Goal: Complete application form

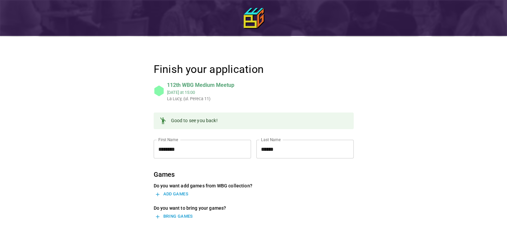
scroll to position [114, 0]
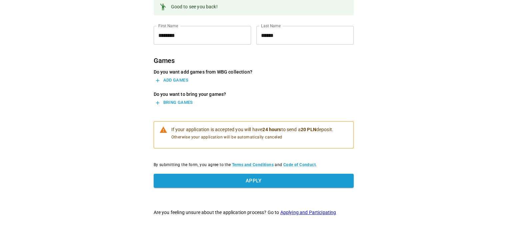
click at [189, 86] on div "Do you want add games from WBG collection? Add games Do you want to bring your …" at bounding box center [254, 88] width 200 height 39
click at [190, 81] on button "Add games" at bounding box center [172, 80] width 36 height 10
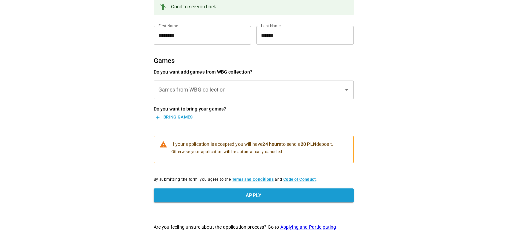
click at [240, 89] on input "Games from WBG collection" at bounding box center [249, 90] width 184 height 13
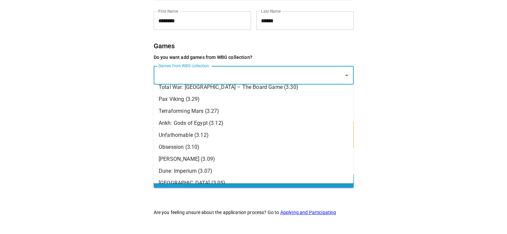
scroll to position [0, 0]
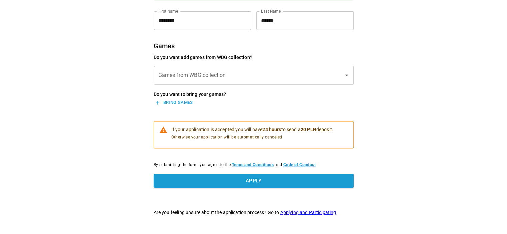
click at [491, 114] on div "Finish your application 112th WBG Medium Meetup Sun, Aug 24 at 15:00 La Lucy, (…" at bounding box center [253, 52] width 507 height 363
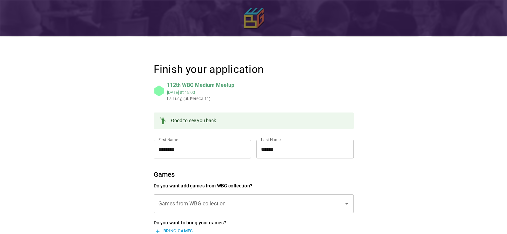
click at [252, 13] on img at bounding box center [254, 18] width 20 height 20
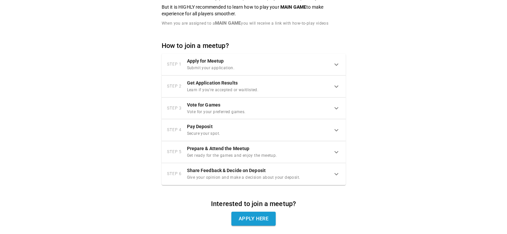
scroll to position [533, 0]
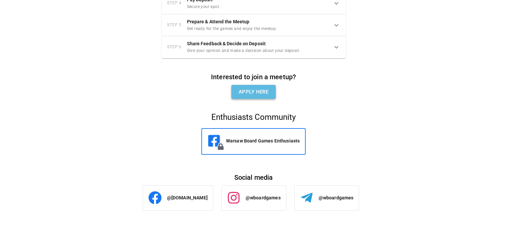
click at [249, 88] on link "Apply here" at bounding box center [253, 92] width 44 height 14
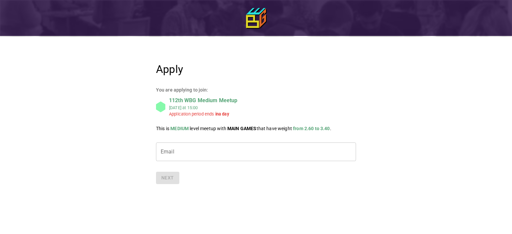
click at [270, 160] on input "Email" at bounding box center [256, 152] width 200 height 19
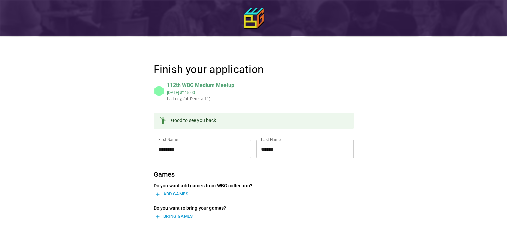
click at [99, 150] on div "Finish your application 112th WBG Medium Meetup [DATE] 15:00 La [PERSON_NAME], …" at bounding box center [253, 174] width 507 height 349
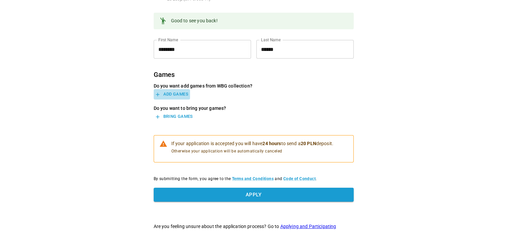
click at [179, 91] on button "Add games" at bounding box center [172, 94] width 36 height 10
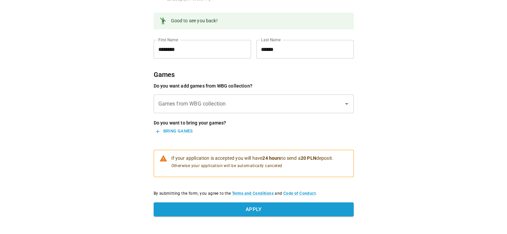
click at [201, 107] on input "Games from WBG collection" at bounding box center [249, 104] width 184 height 13
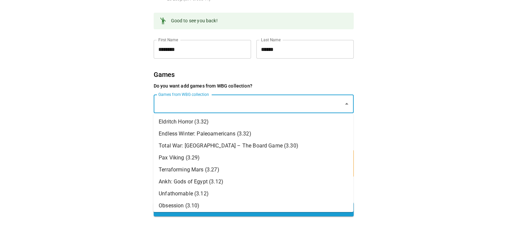
click at [191, 161] on li "Pax Viking (3.29)" at bounding box center [253, 158] width 200 height 12
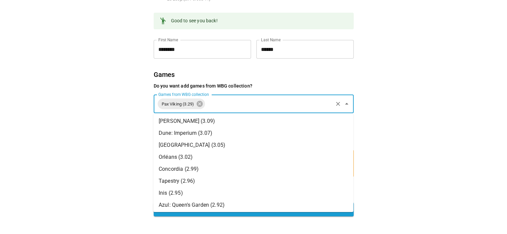
scroll to position [51, 0]
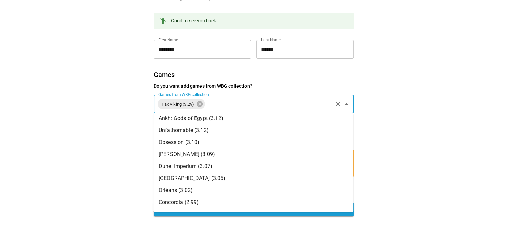
click at [252, 126] on li "Unfathomable (3.12)" at bounding box center [253, 131] width 200 height 12
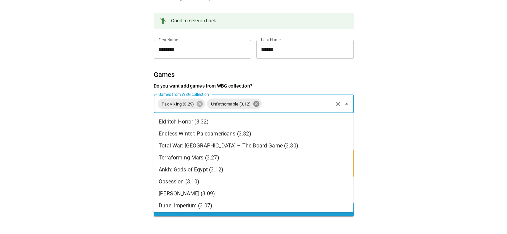
click at [257, 106] on icon at bounding box center [256, 104] width 6 height 6
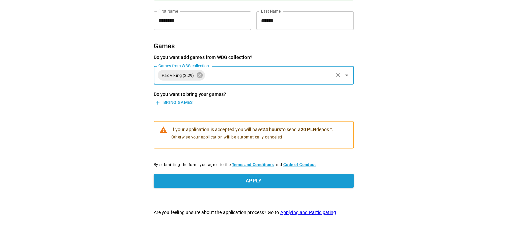
click at [349, 74] on icon "Open" at bounding box center [347, 75] width 8 height 8
click at [351, 76] on div "Pax Viking (3.29) Games from WBG collection" at bounding box center [254, 75] width 200 height 19
click at [349, 78] on icon "Open" at bounding box center [347, 75] width 8 height 8
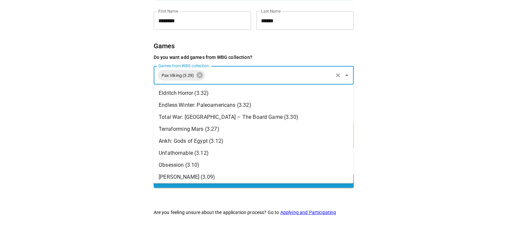
scroll to position [67, 0]
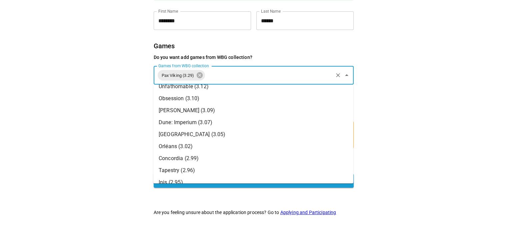
click at [253, 112] on li "Hansa Teutonica (3.09)" at bounding box center [253, 111] width 200 height 12
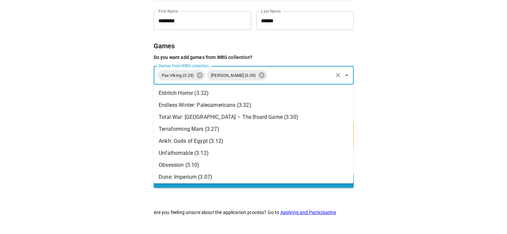
click at [68, 137] on div "Finish your application 112th WBG Medium Meetup Sun, Aug 24 at 15:00 La Lucy, (…" at bounding box center [253, 52] width 507 height 363
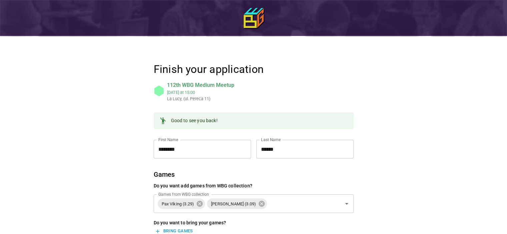
scroll to position [129, 0]
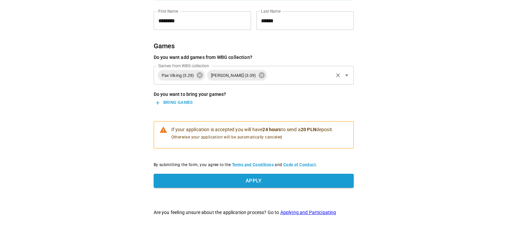
click at [341, 82] on div "Pax Viking (3.29) Hansa Teutonica (3.09) Games from WBG collection" at bounding box center [254, 75] width 200 height 19
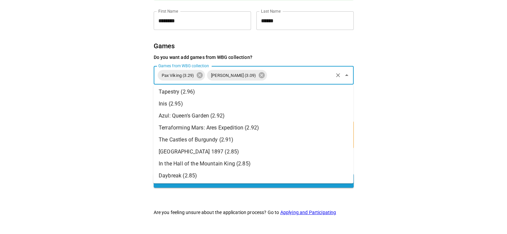
scroll to position [206, 0]
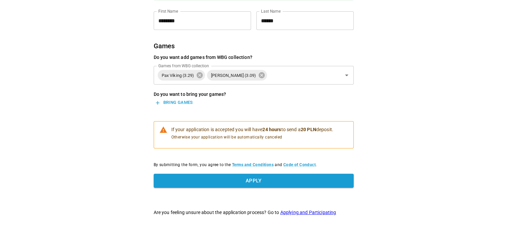
click at [93, 141] on div "Finish your application 112th WBG Medium Meetup Sun, Aug 24 at 15:00 La Lucy, (…" at bounding box center [253, 52] width 507 height 363
click at [197, 186] on button "Apply" at bounding box center [254, 181] width 200 height 14
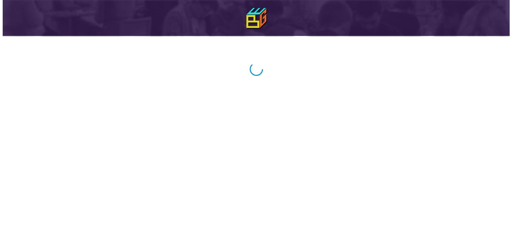
scroll to position [0, 0]
